Goal: Task Accomplishment & Management: Use online tool/utility

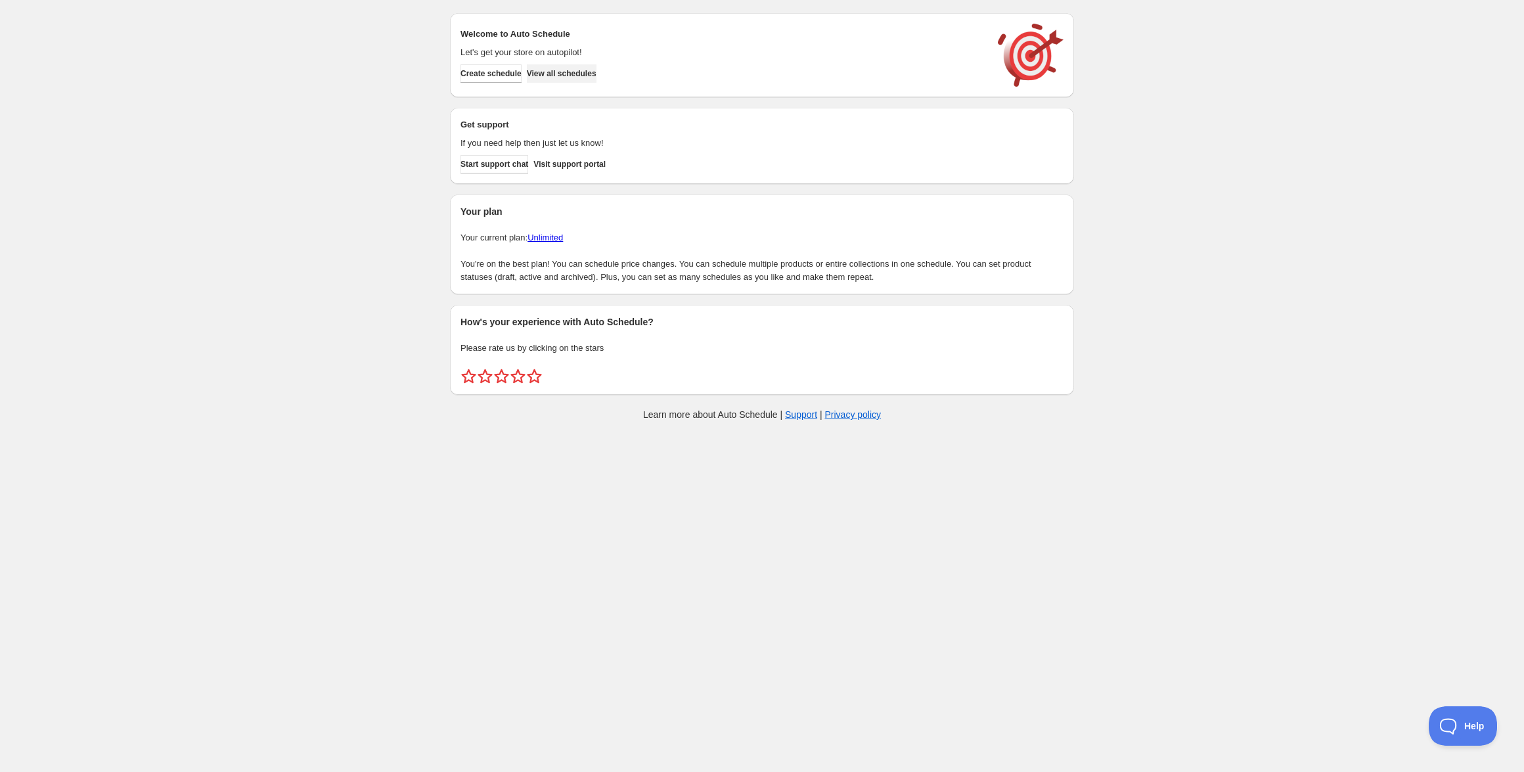
click at [586, 69] on span "View all schedules" at bounding box center [562, 73] width 70 height 11
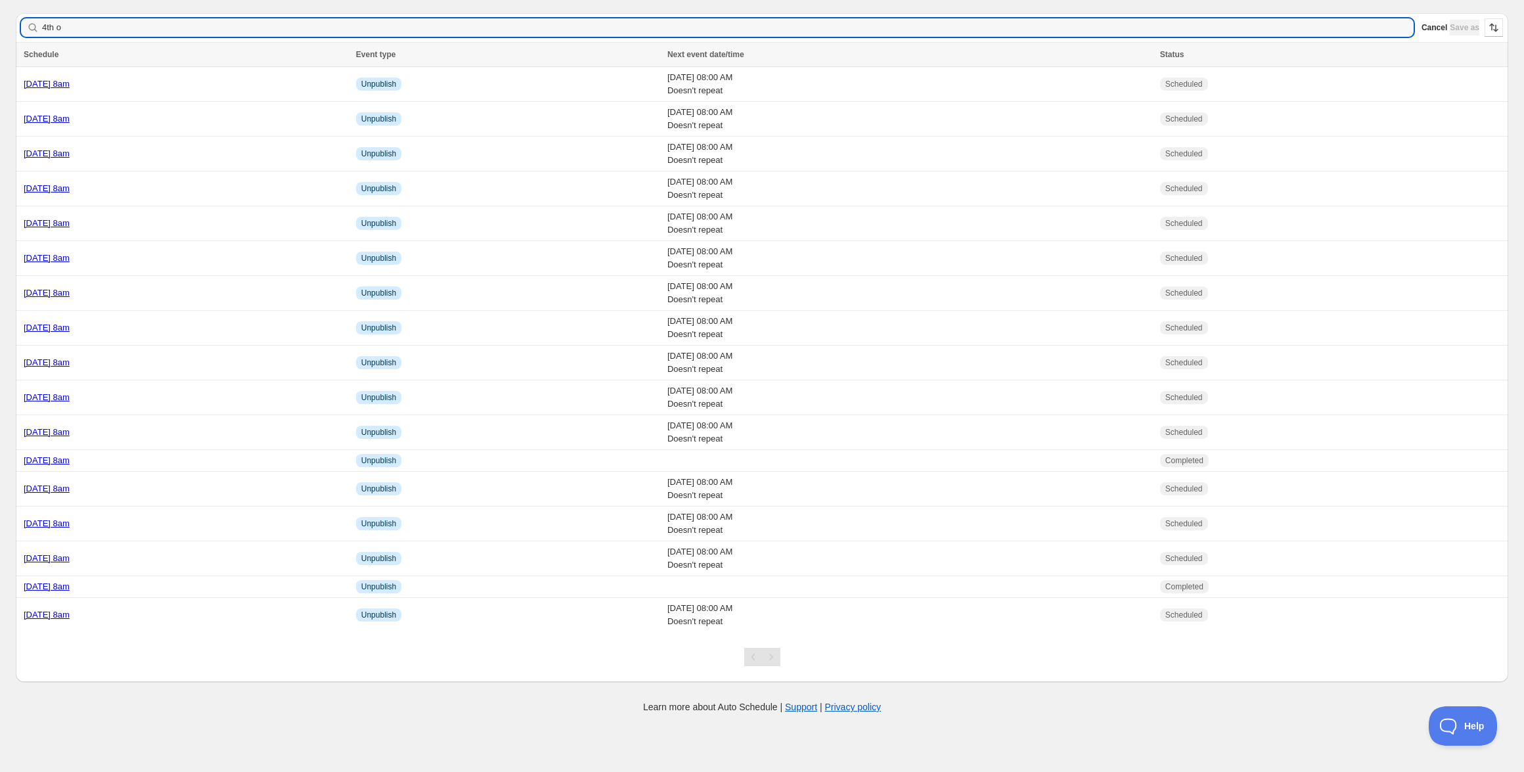
type input "4th oc"
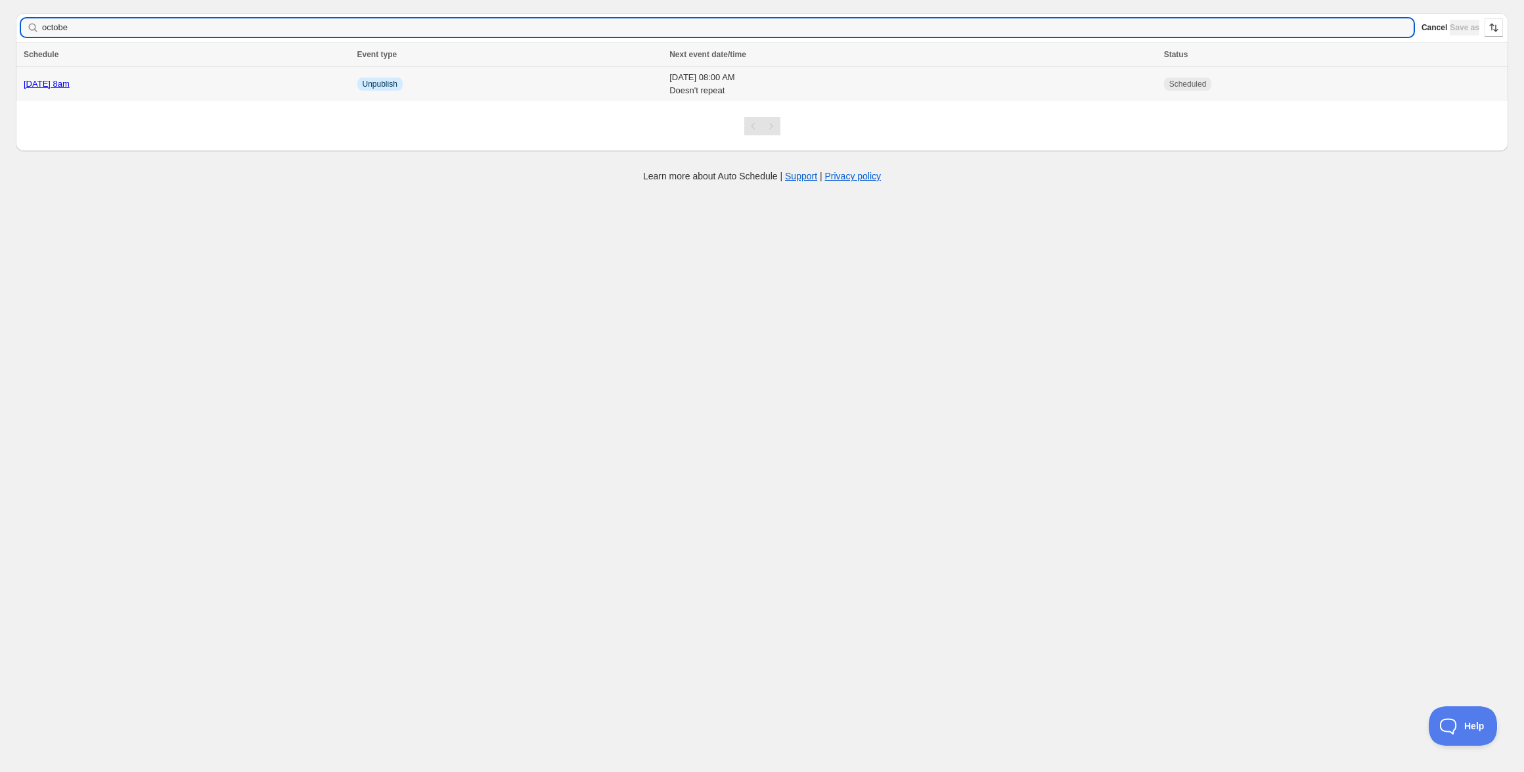
type input "october"
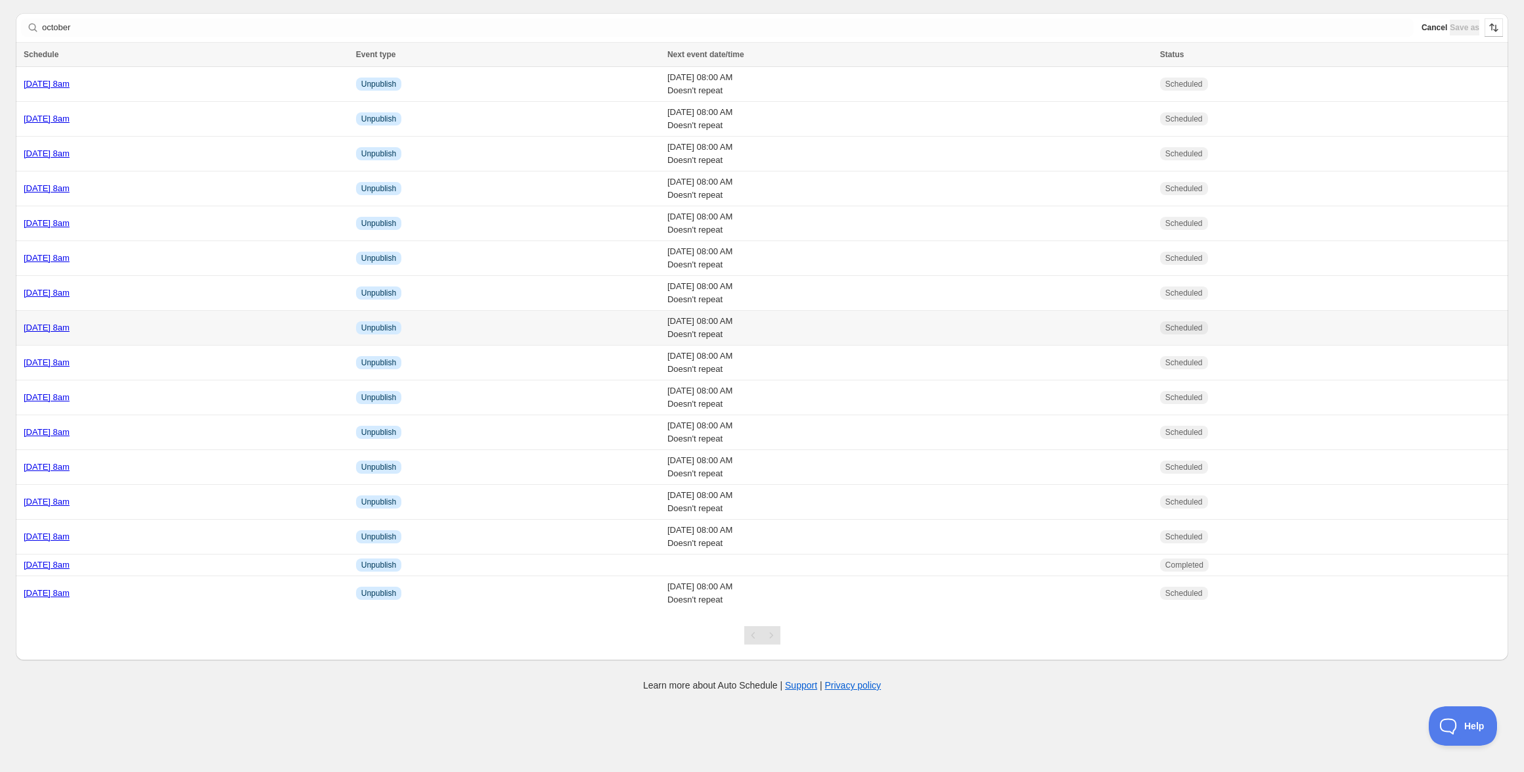
click at [70, 331] on link "[DATE] 8am" at bounding box center [47, 327] width 46 height 10
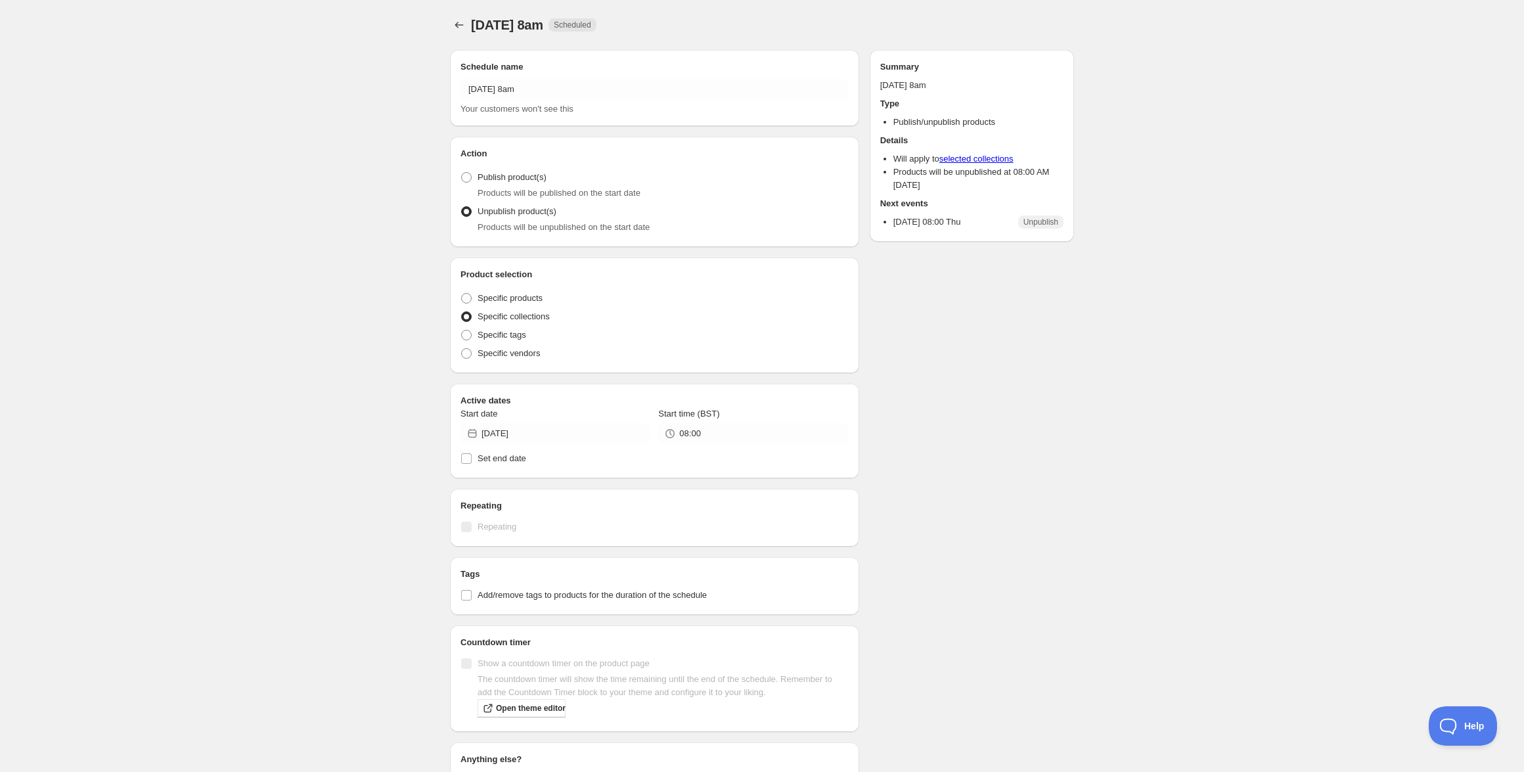
radio input "true"
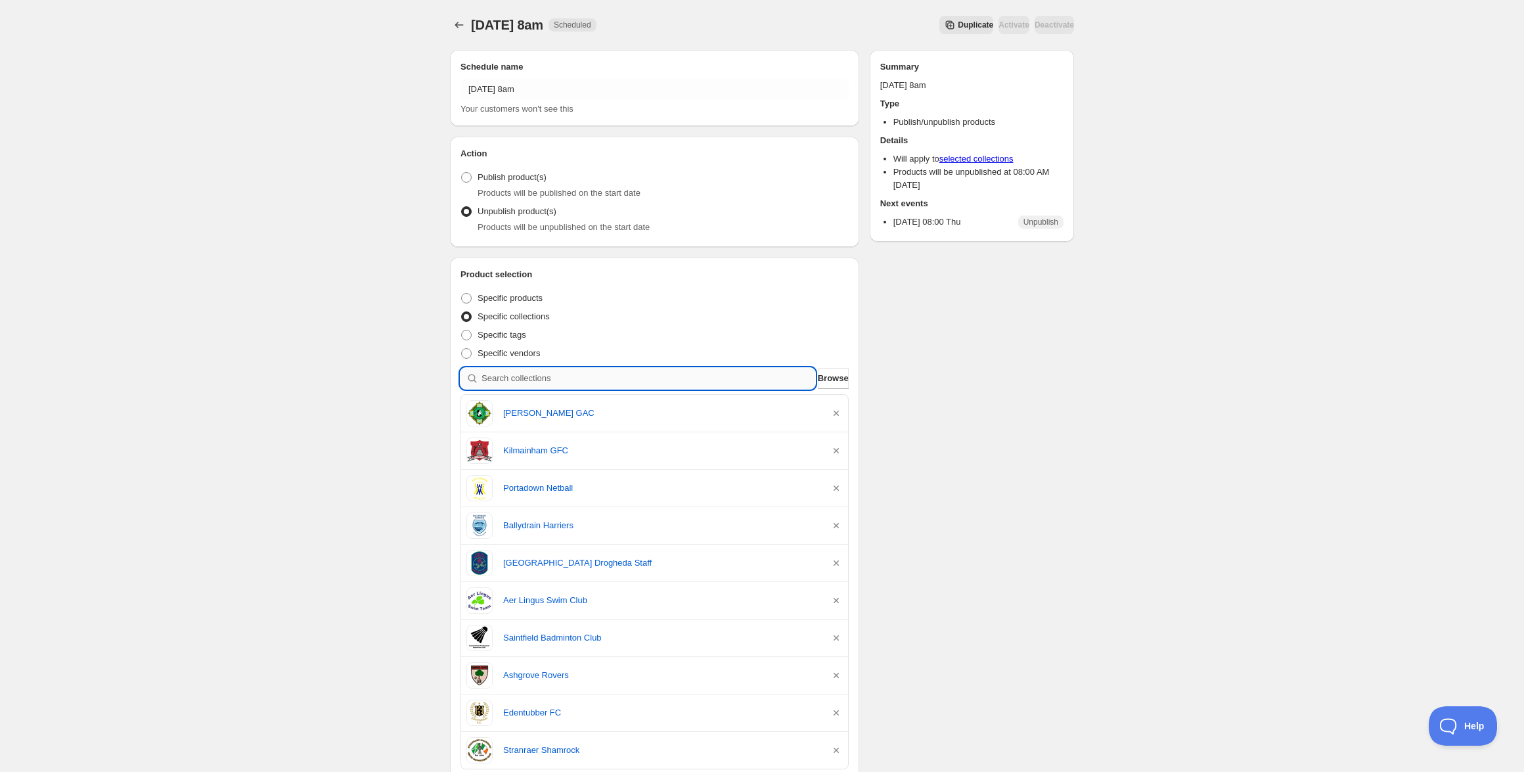
click at [640, 374] on input "search" at bounding box center [648, 378] width 334 height 21
paste input "St Marys College Dundalk Staff"
type input "St Marys College Dundalk Staff"
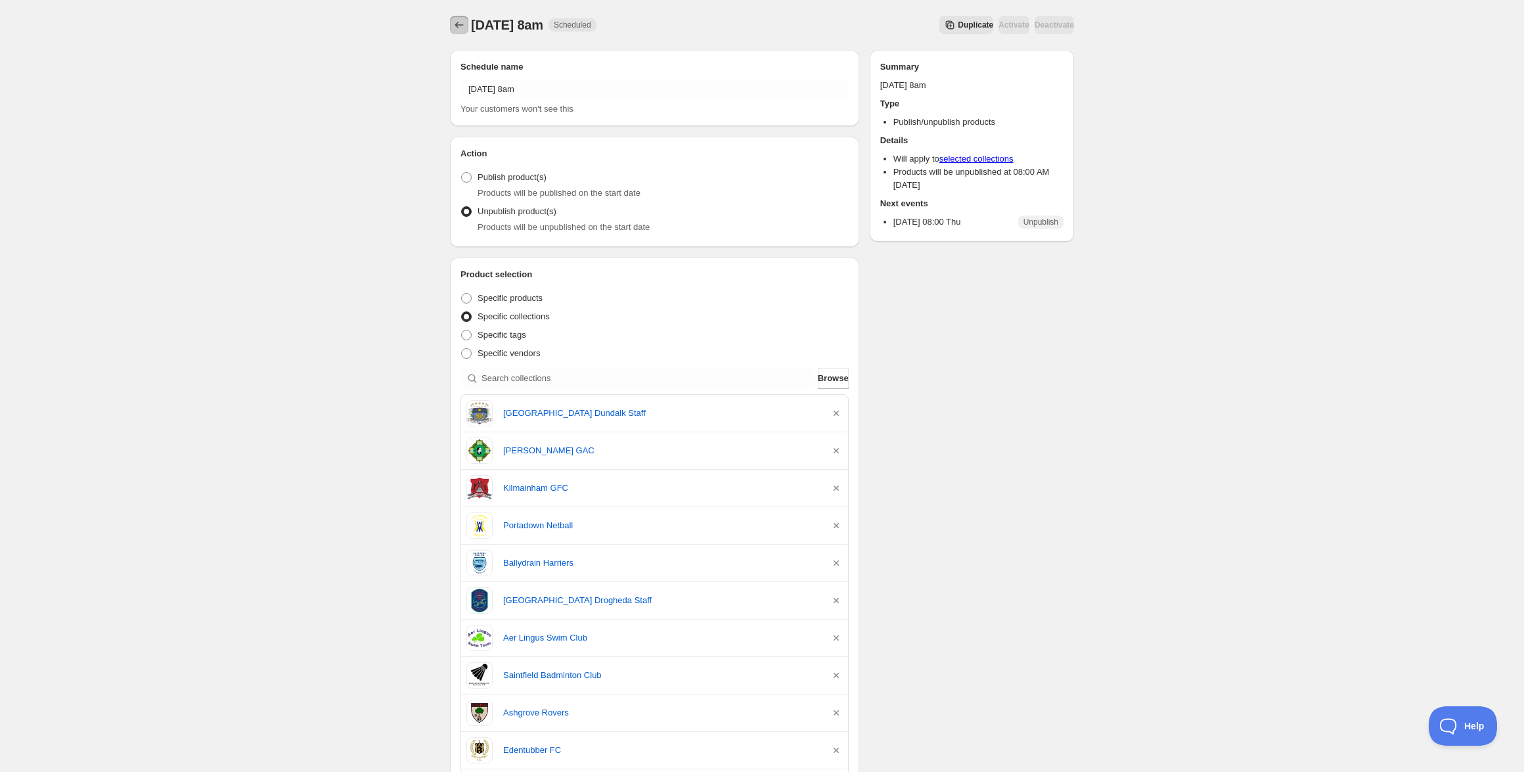
click at [460, 22] on icon "Schedules" at bounding box center [458, 24] width 13 height 13
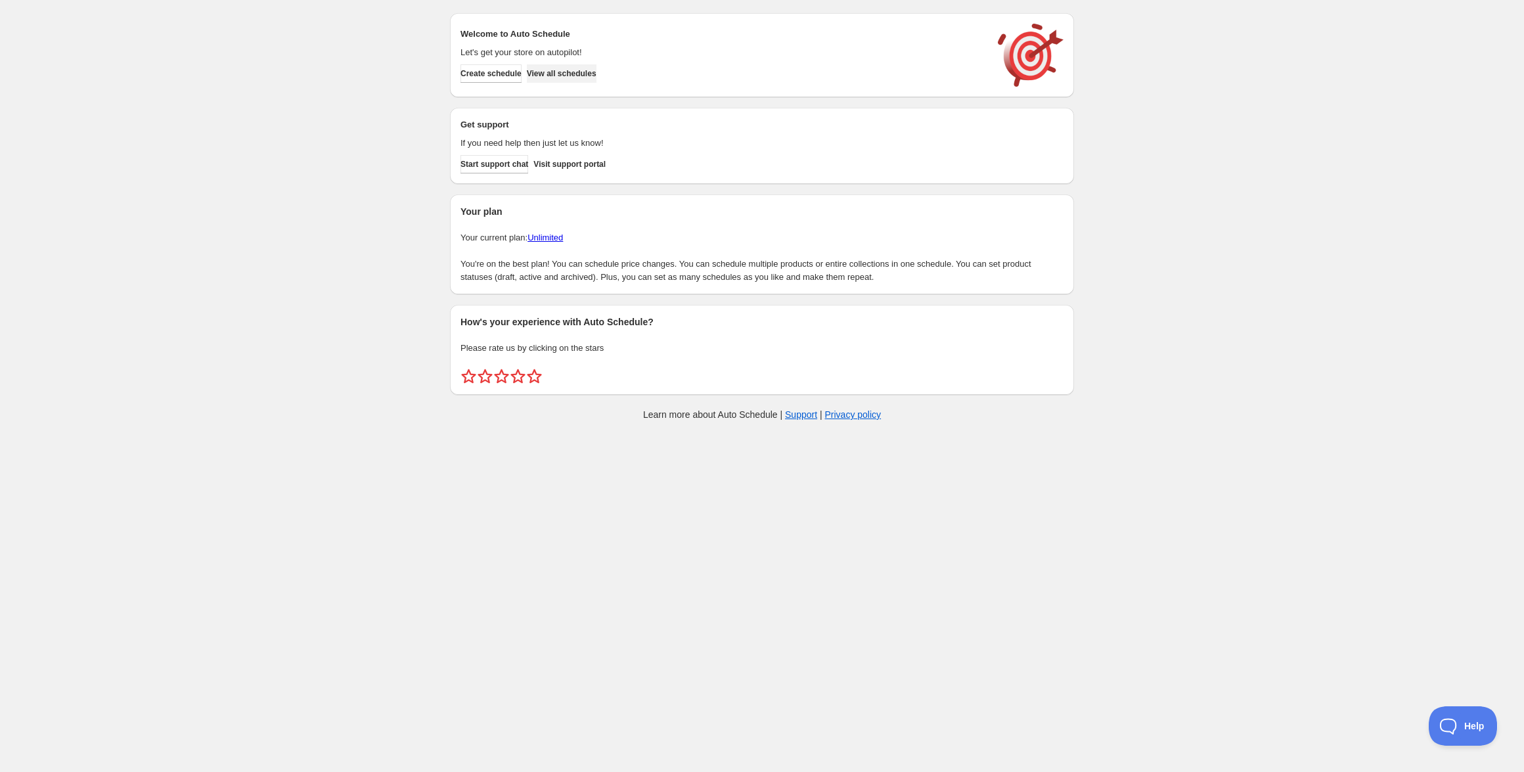
click at [589, 74] on span "View all schedules" at bounding box center [562, 73] width 70 height 11
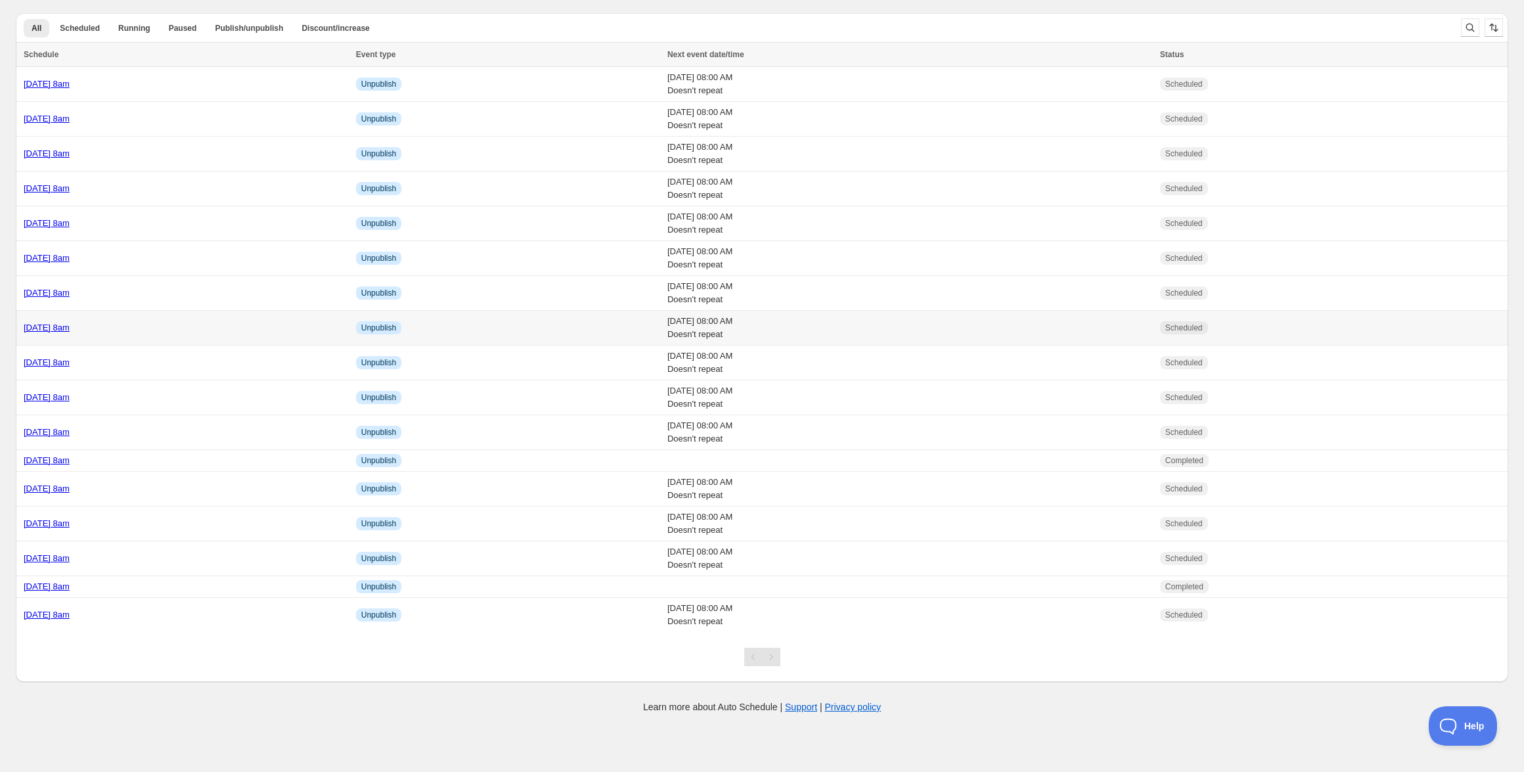
click at [70, 330] on link "[DATE] 8am" at bounding box center [47, 327] width 46 height 10
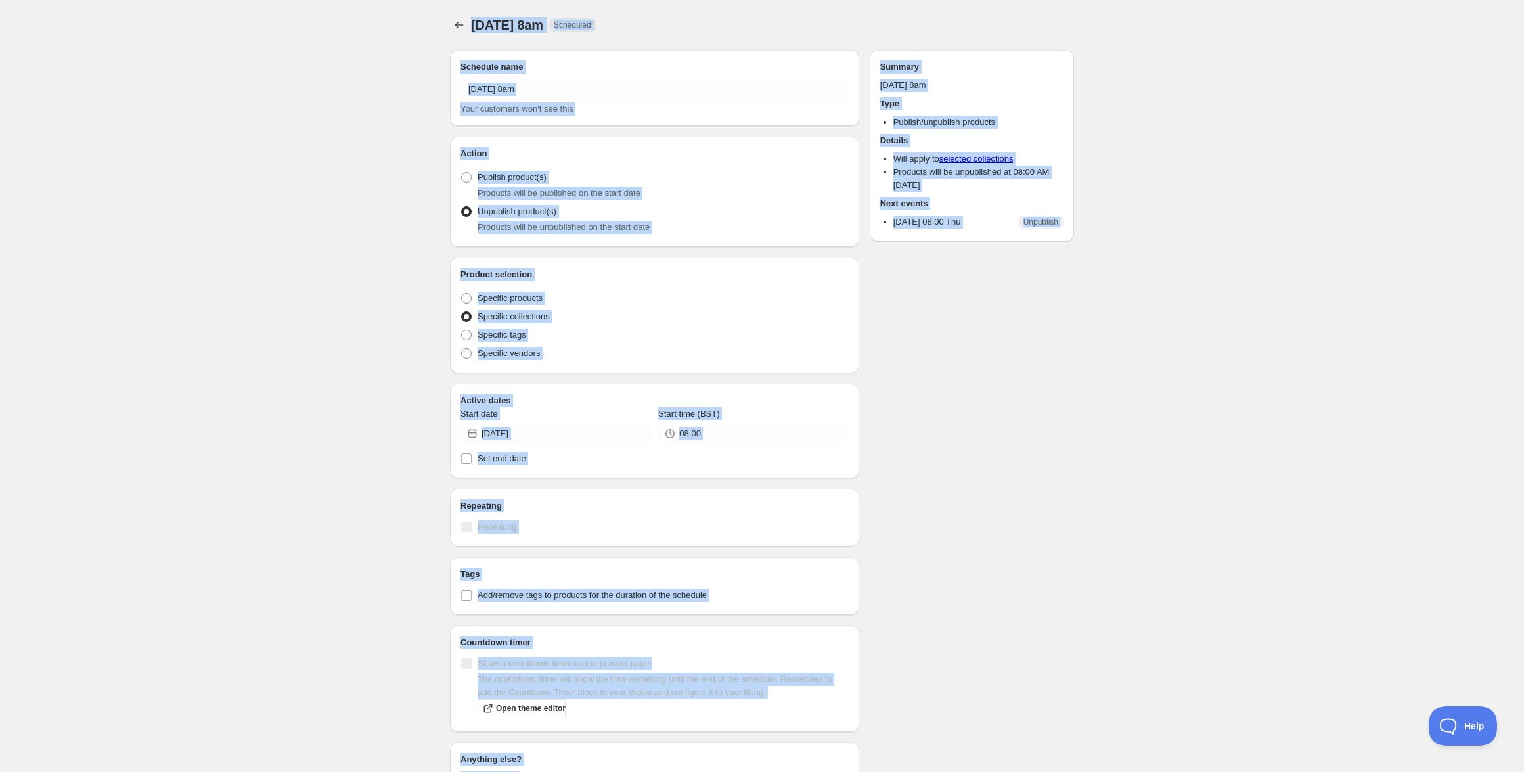
radio input "true"
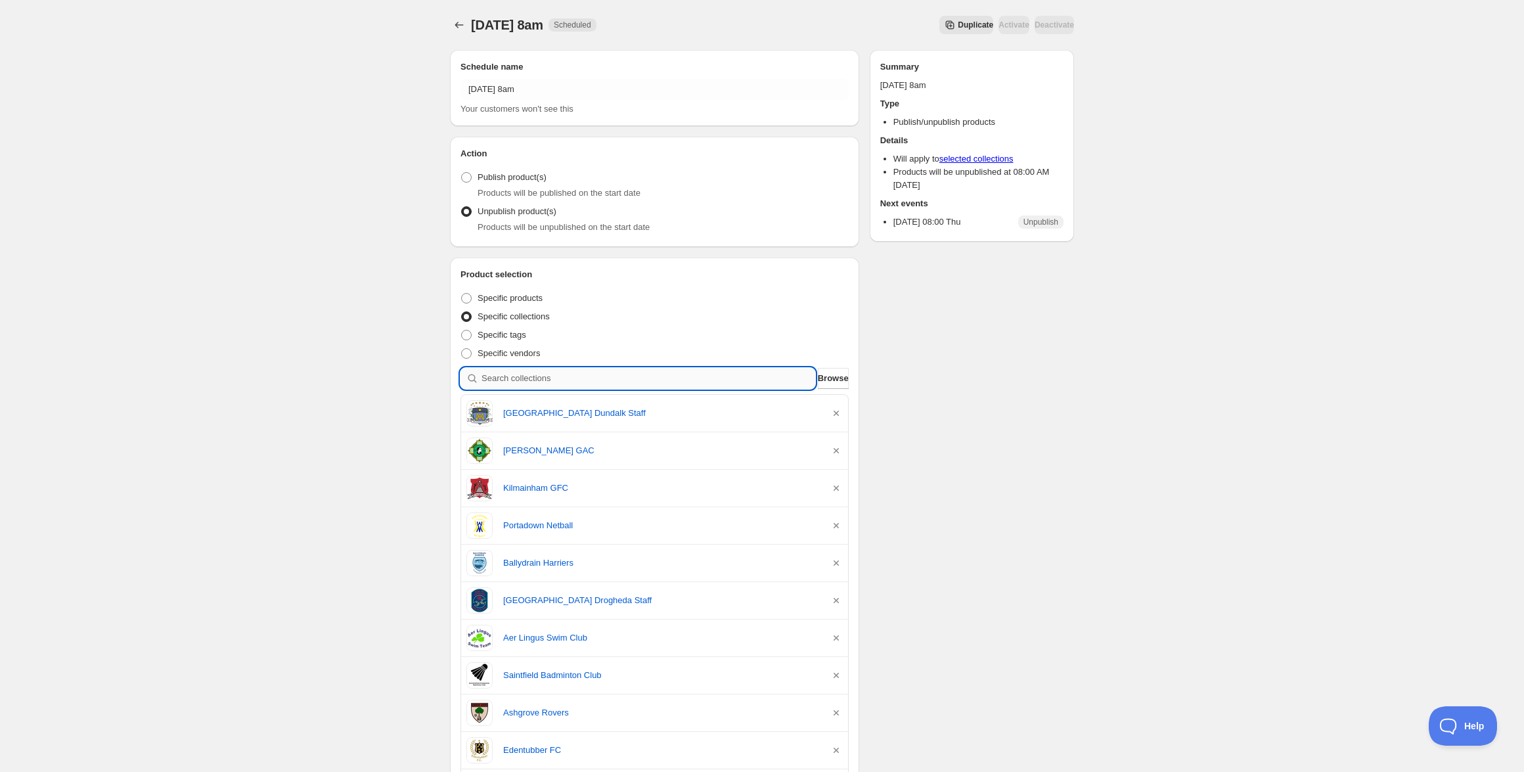
click at [624, 374] on input "search" at bounding box center [648, 378] width 334 height 21
paste input "Our Ladys College Greenhills Staff"
type input "Our Ladys College Greenhills Staff"
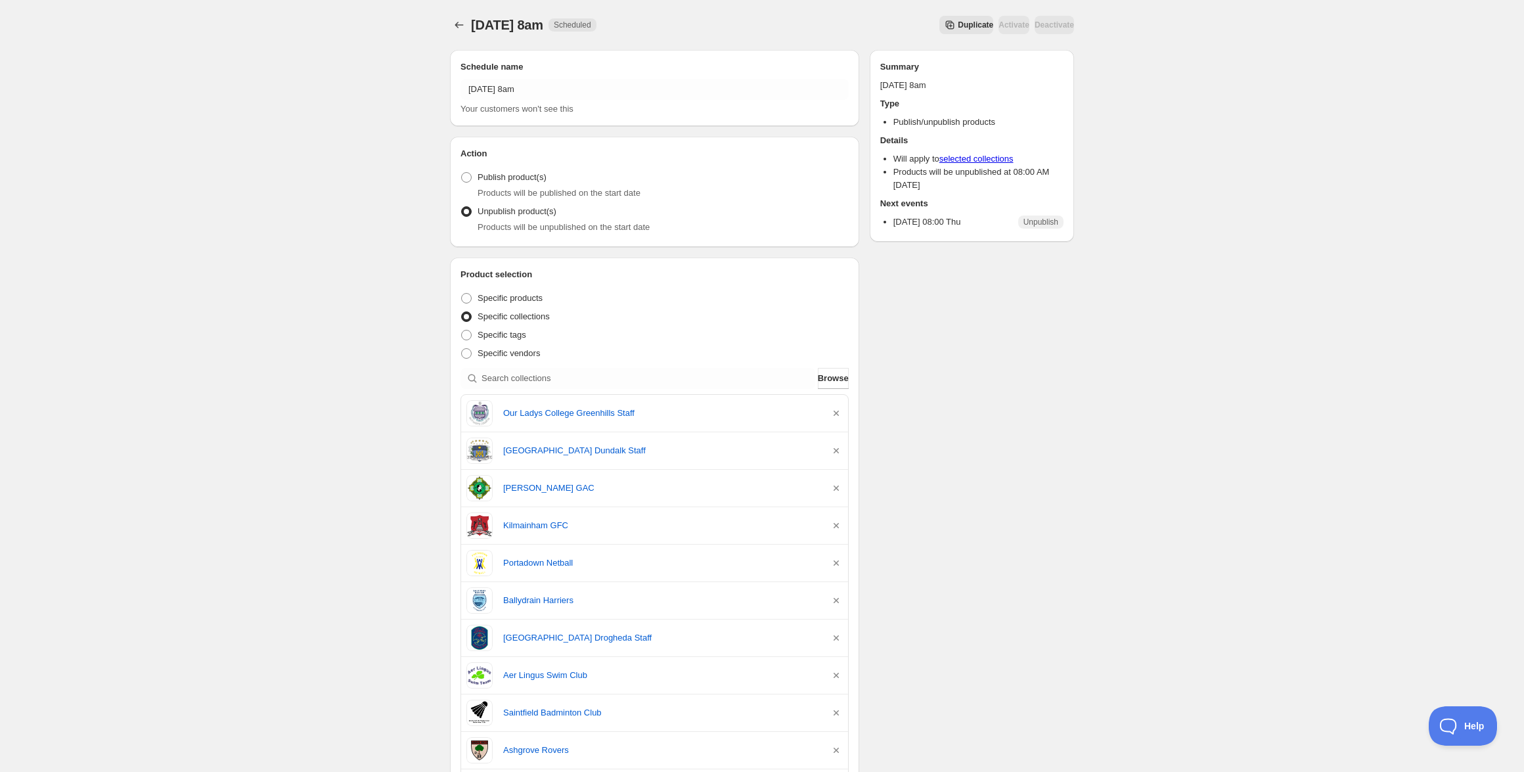
click at [915, 548] on div "Schedule name Thursday 9th October @ 8am Your customers won't see this Action A…" at bounding box center [756, 716] width 634 height 1354
click at [461, 23] on icon "Schedules" at bounding box center [458, 24] width 13 height 13
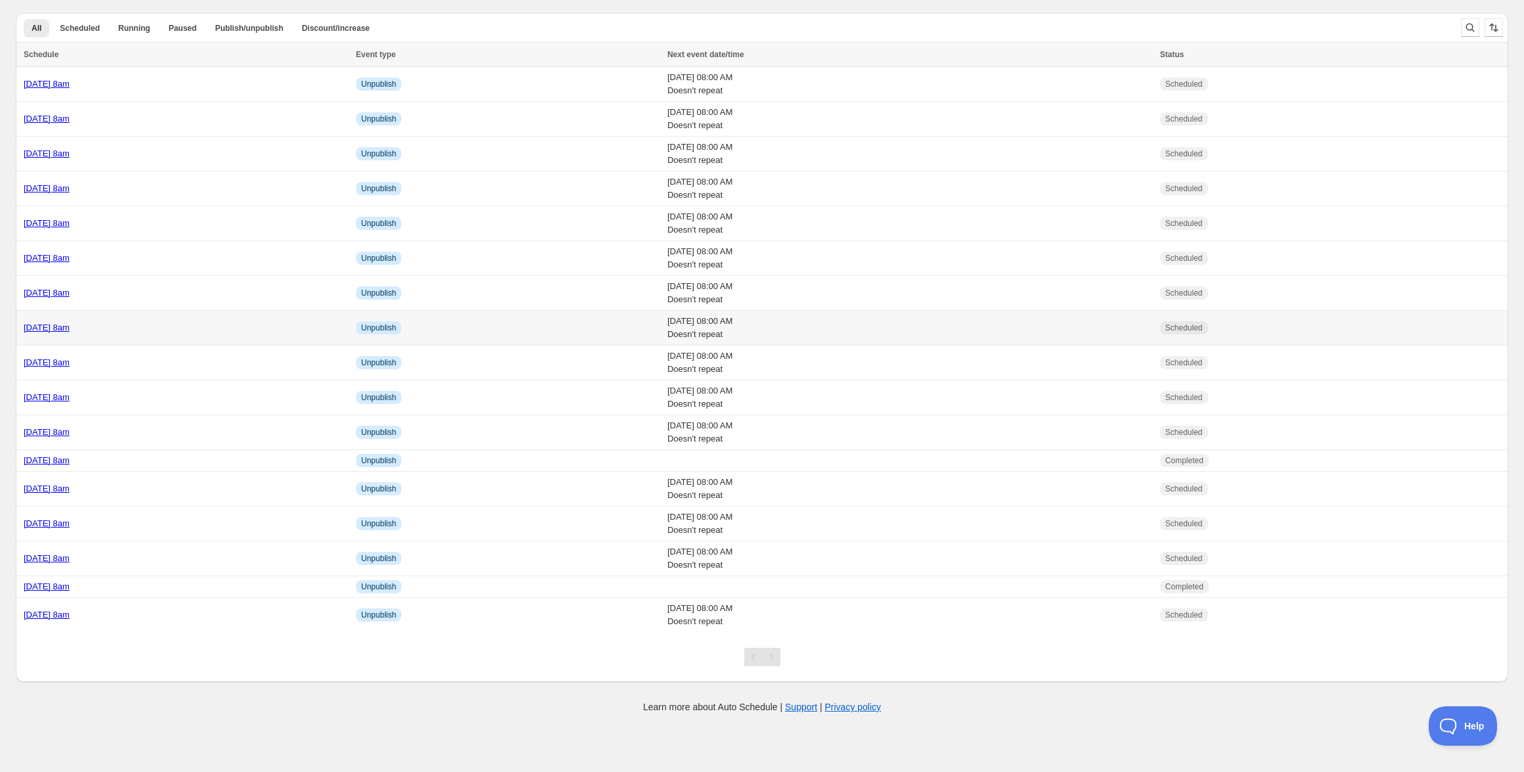
click at [70, 331] on link "Thursday 9th October @ 8am" at bounding box center [47, 327] width 46 height 10
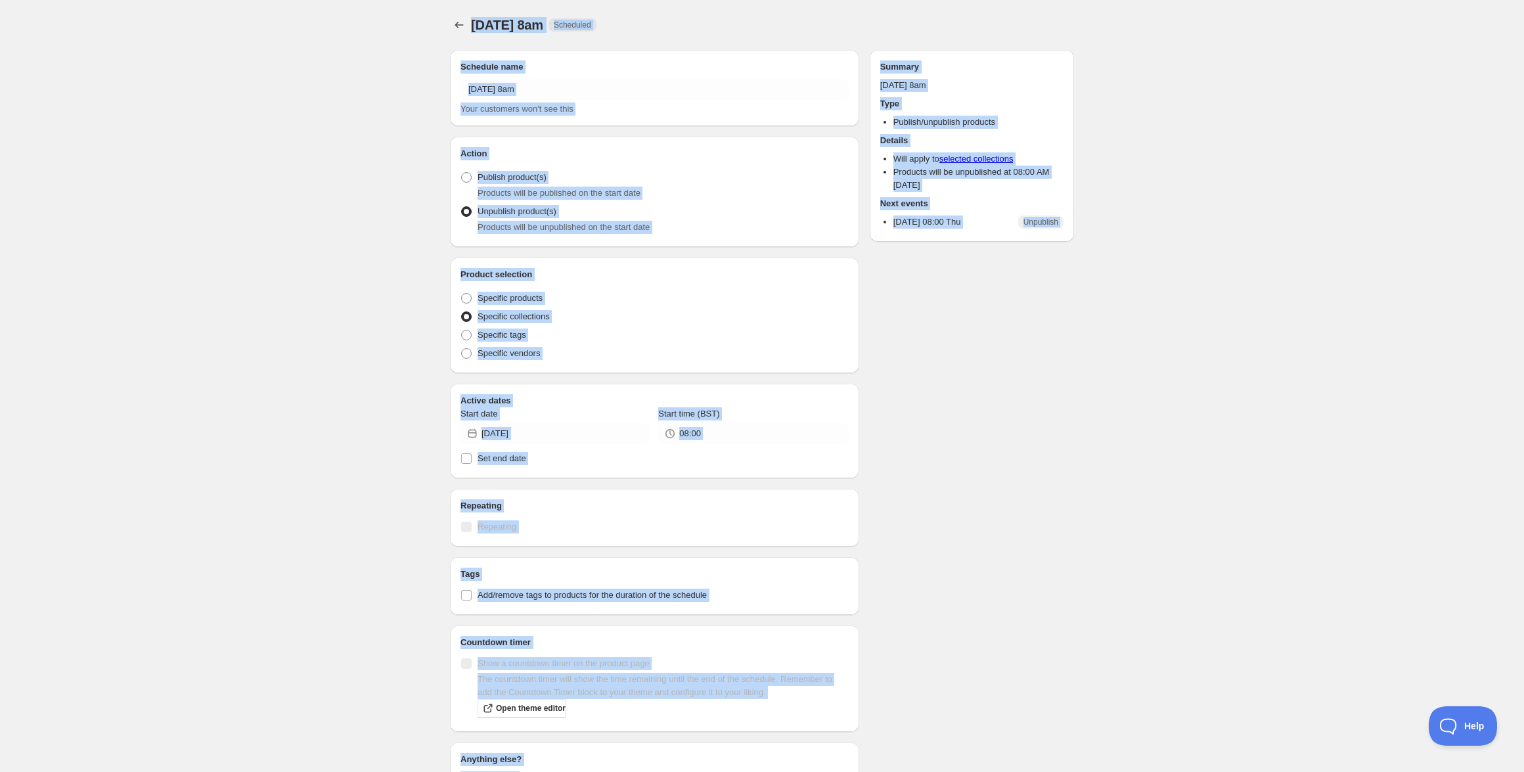
radio input "true"
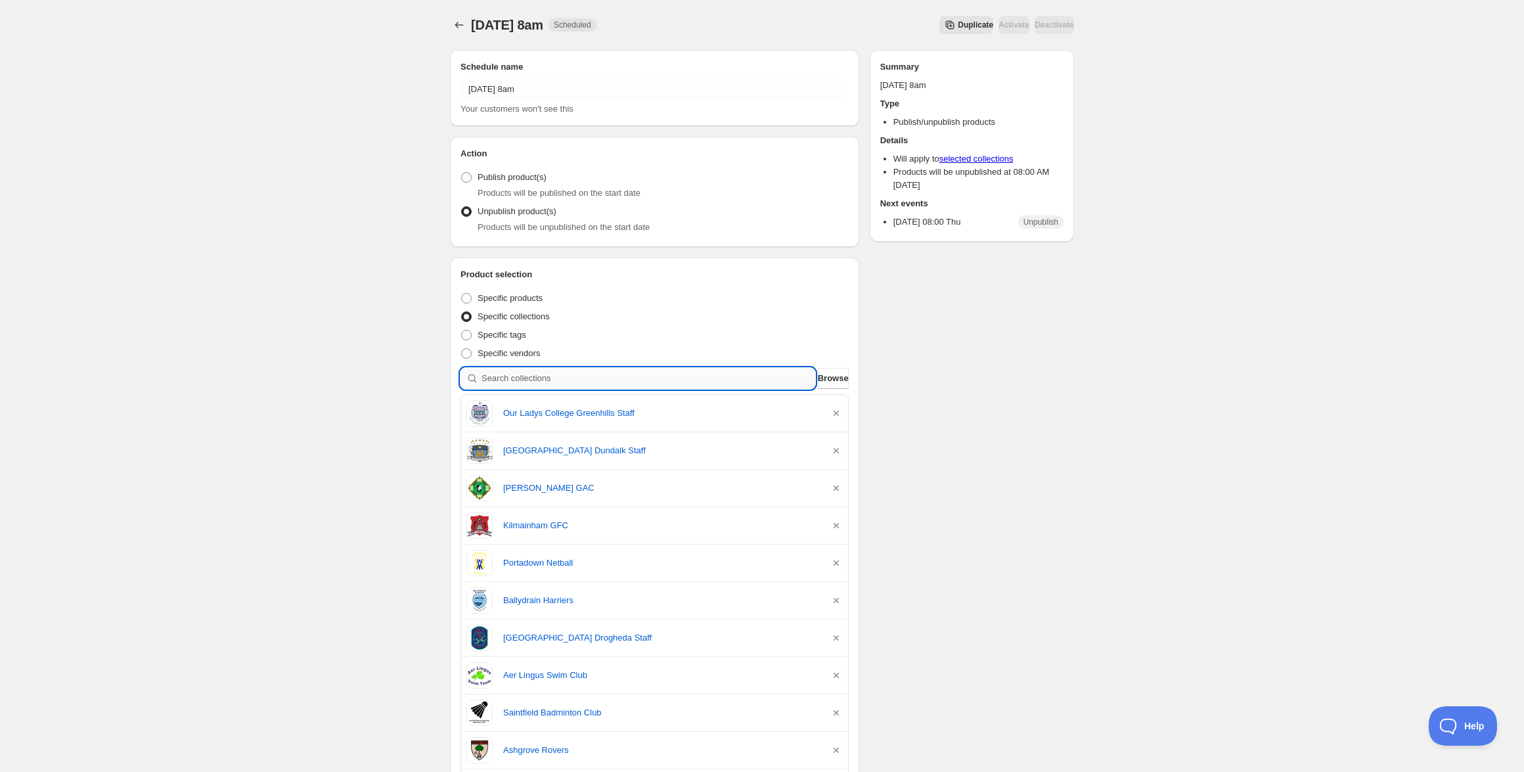
click at [621, 375] on input "search" at bounding box center [648, 378] width 334 height 21
paste input "DCU Connected"
type input "DCU Connected"
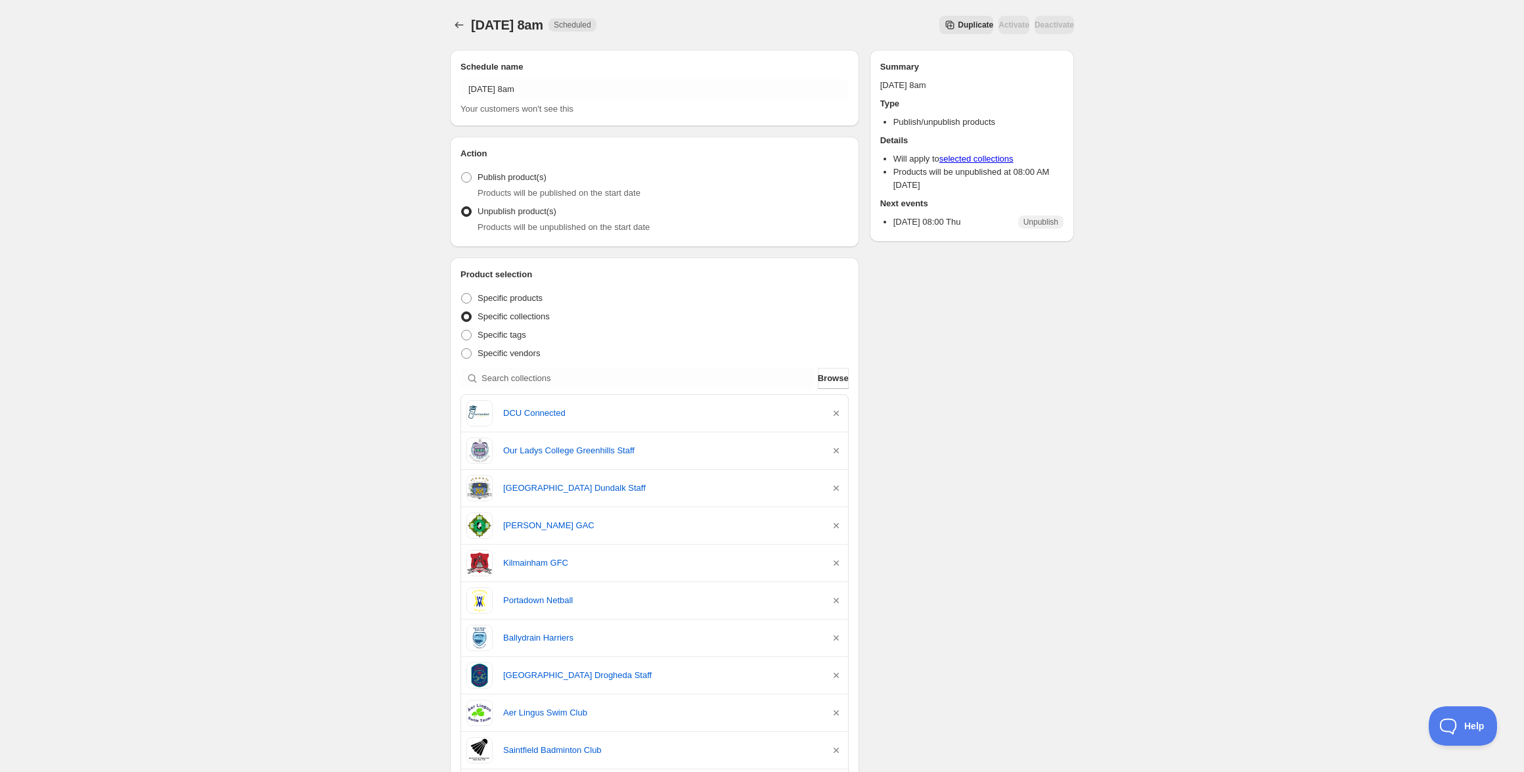
click at [338, 382] on div "Thursday 9th October @ 8am. This page is ready Thursday 9th October @ 8am Sched…" at bounding box center [762, 728] width 1524 height 1457
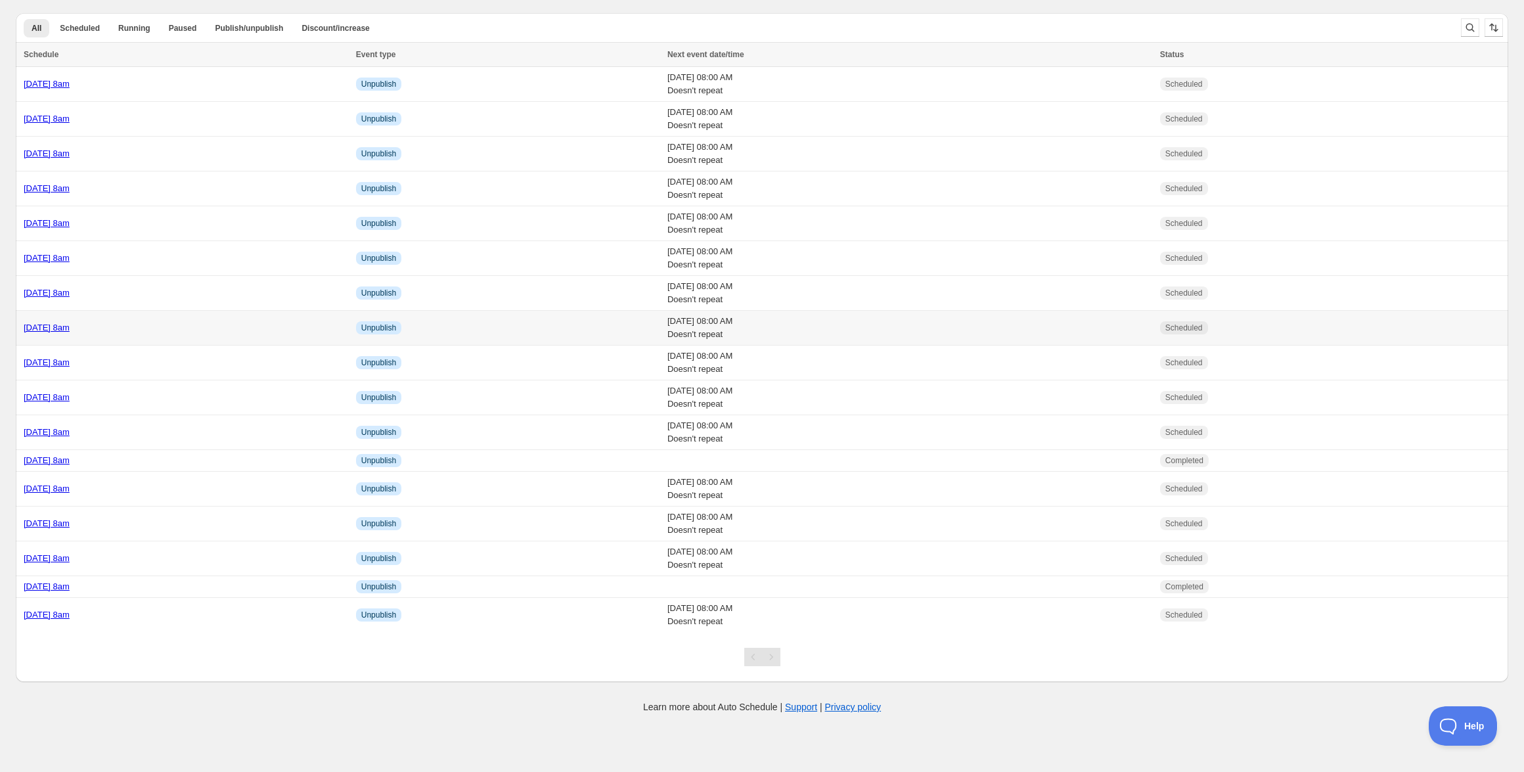
click at [70, 328] on link "Thursday 9th October @ 8am" at bounding box center [47, 327] width 46 height 10
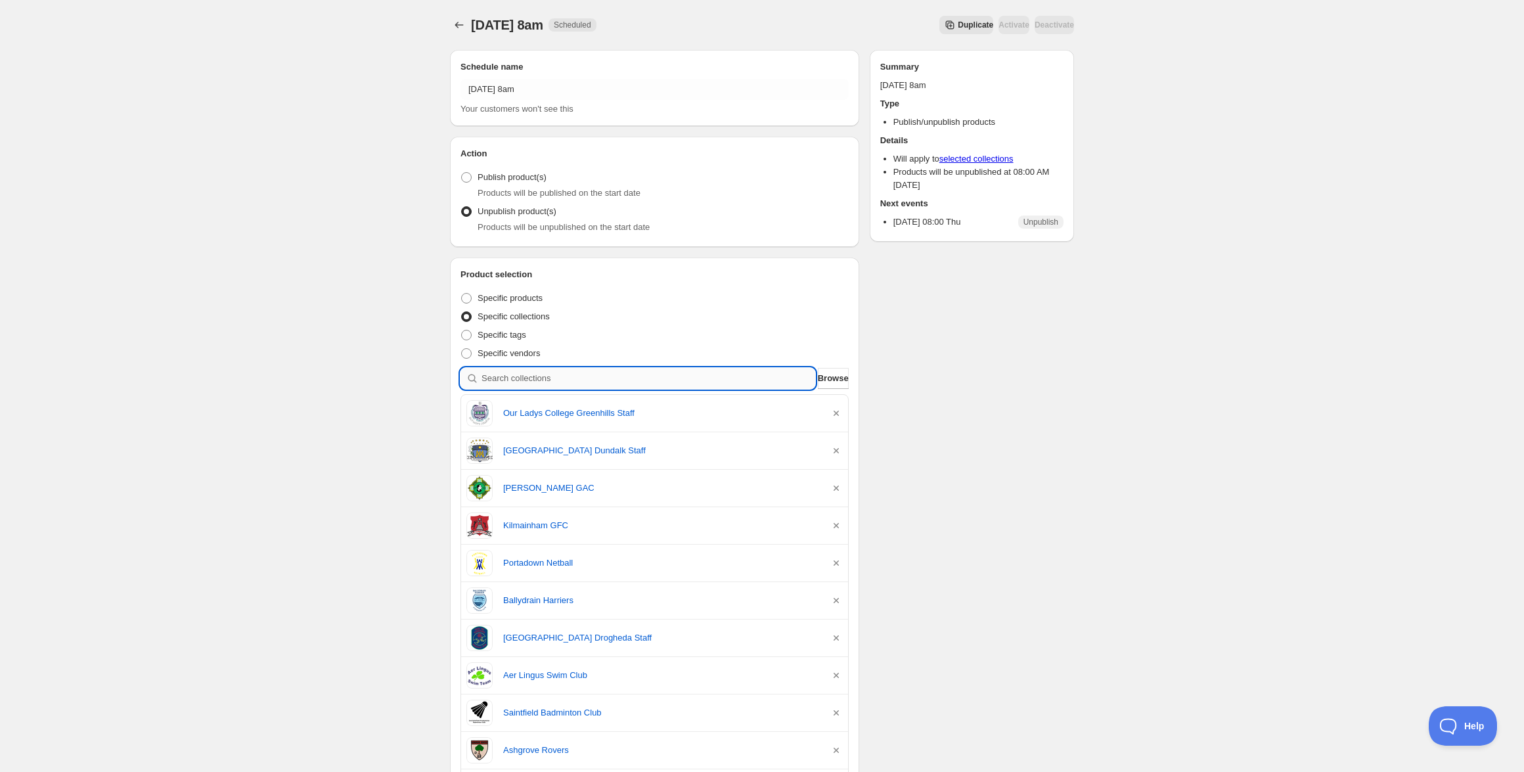
click at [609, 381] on input "search" at bounding box center [648, 378] width 334 height 21
paste input "DCU Connected"
type input "DCU Connected"
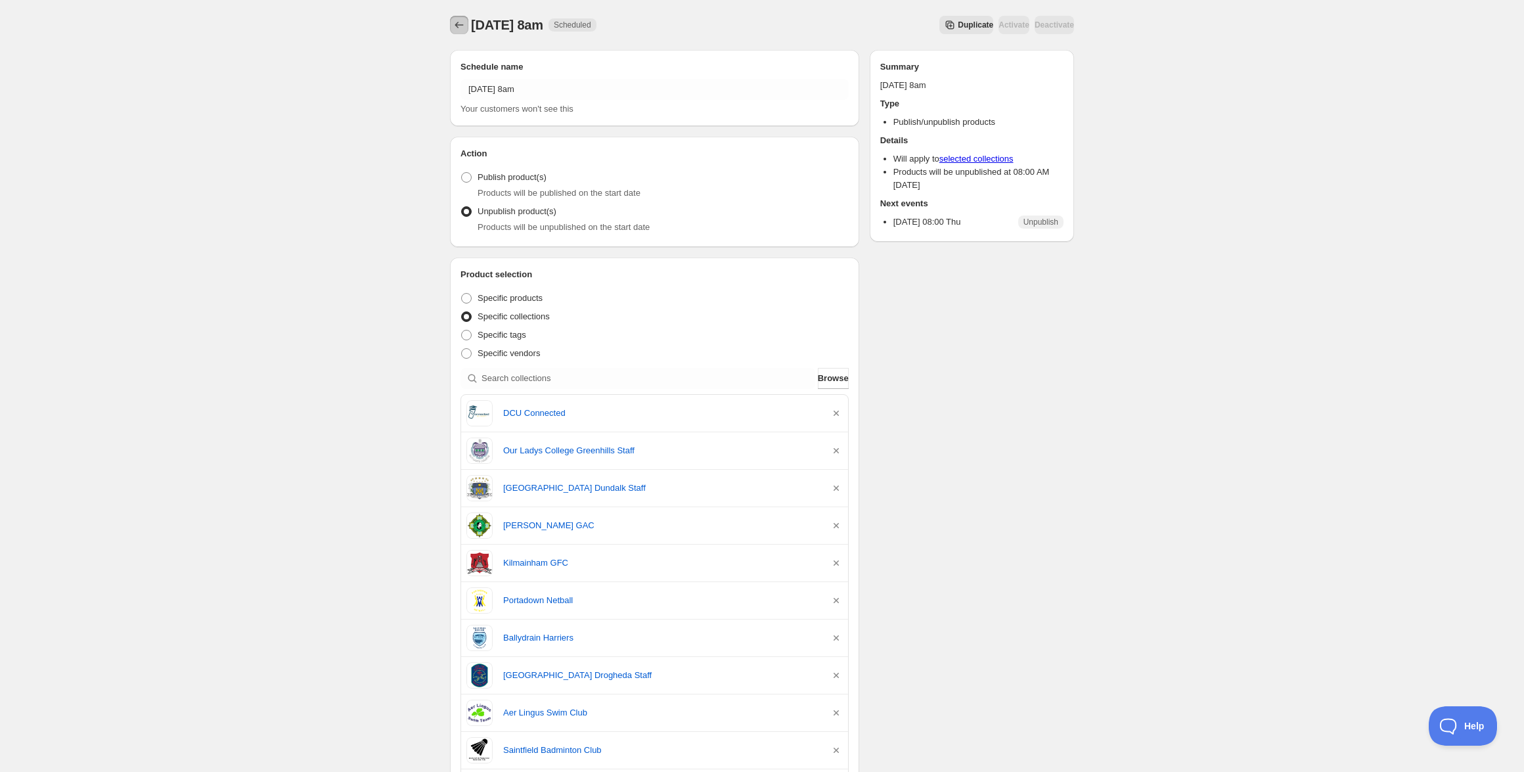
click at [454, 26] on icon "Schedules" at bounding box center [458, 24] width 13 height 13
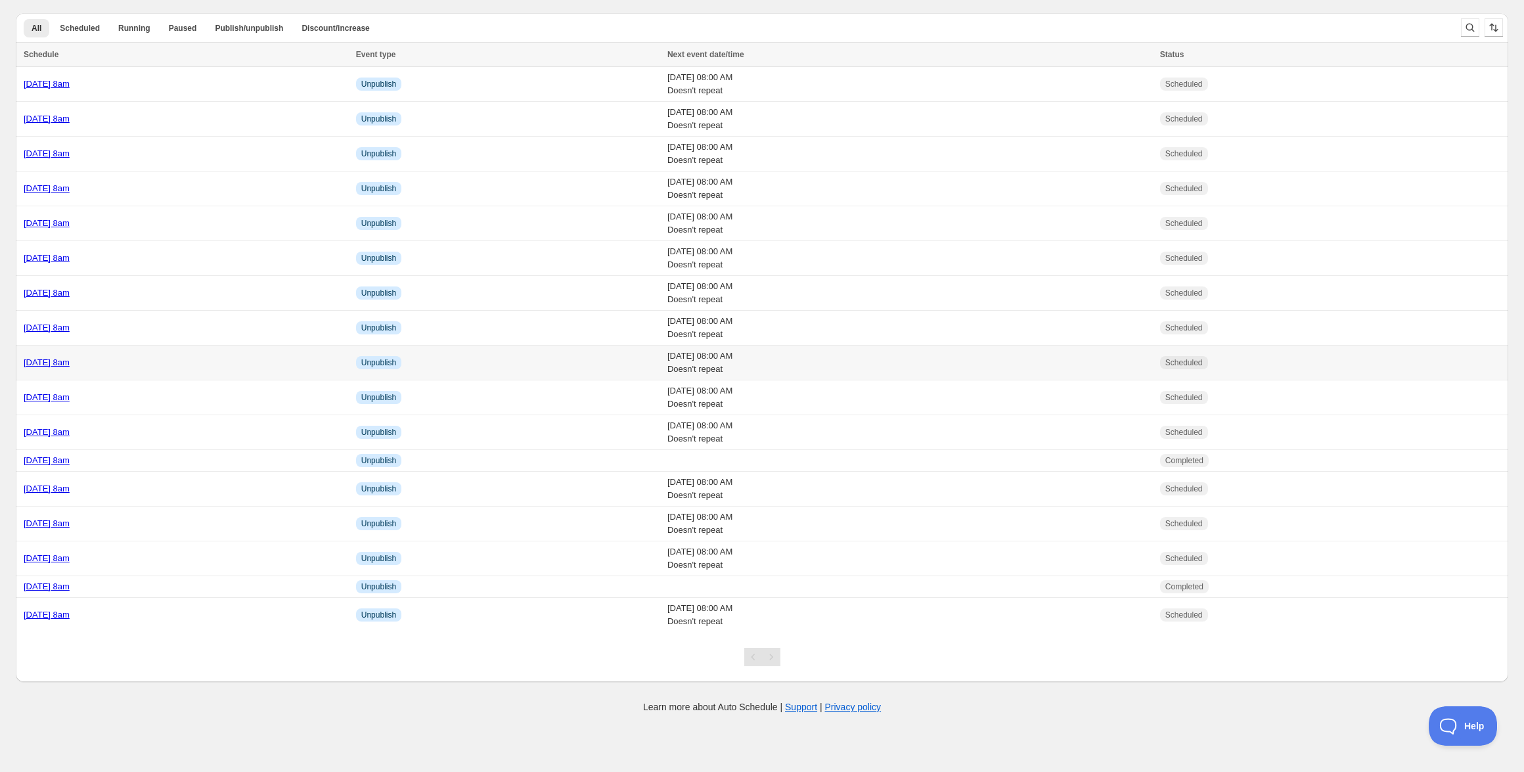
click at [177, 366] on div "Wednesday 15th October @ 8am" at bounding box center [186, 362] width 324 height 13
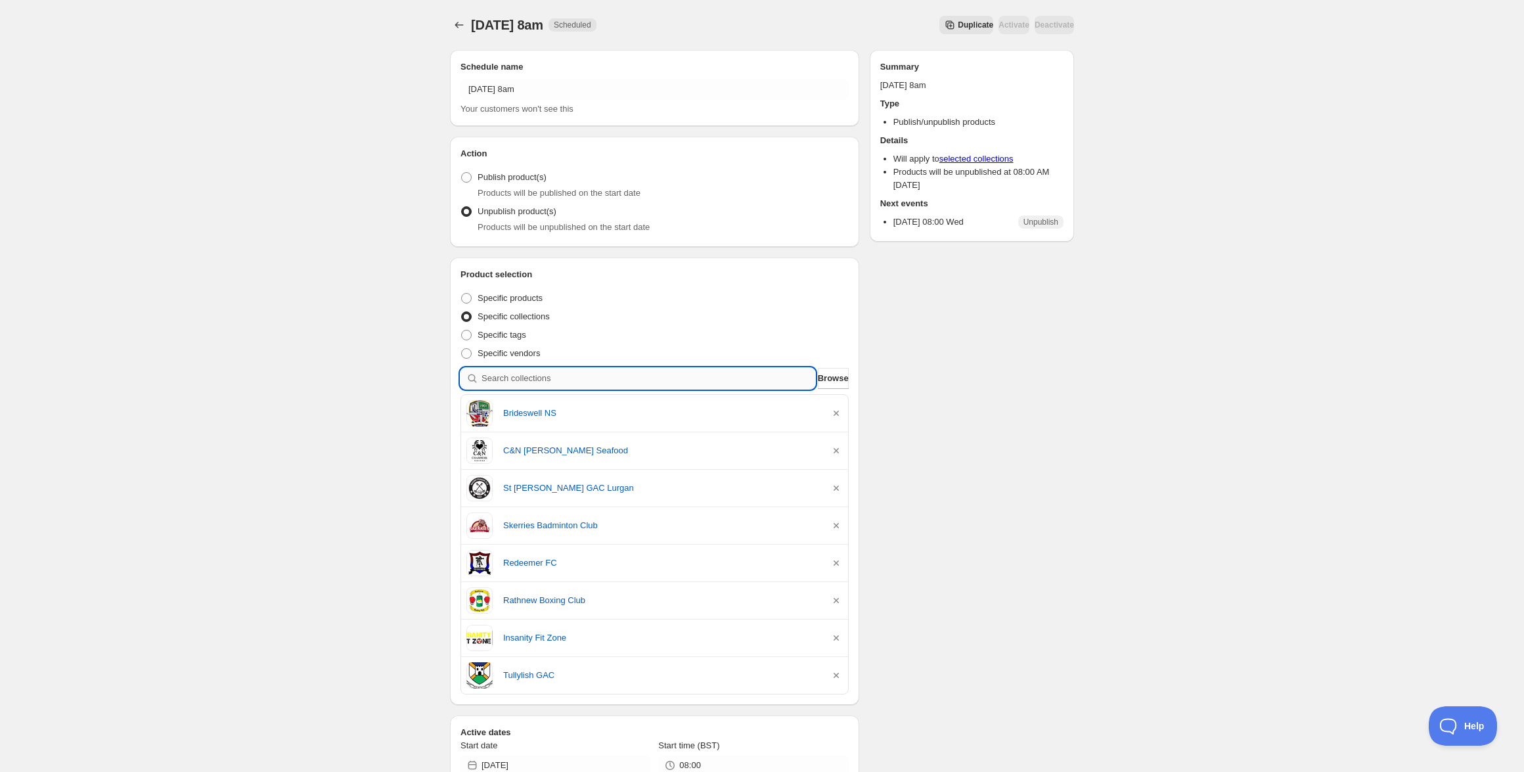
click at [573, 376] on input "search" at bounding box center [648, 378] width 334 height 21
paste input "Garth Kidd Taekwon-Do"
type input "Garth Kidd Taekwon-Do"
